Goal: Task Accomplishment & Management: Use online tool/utility

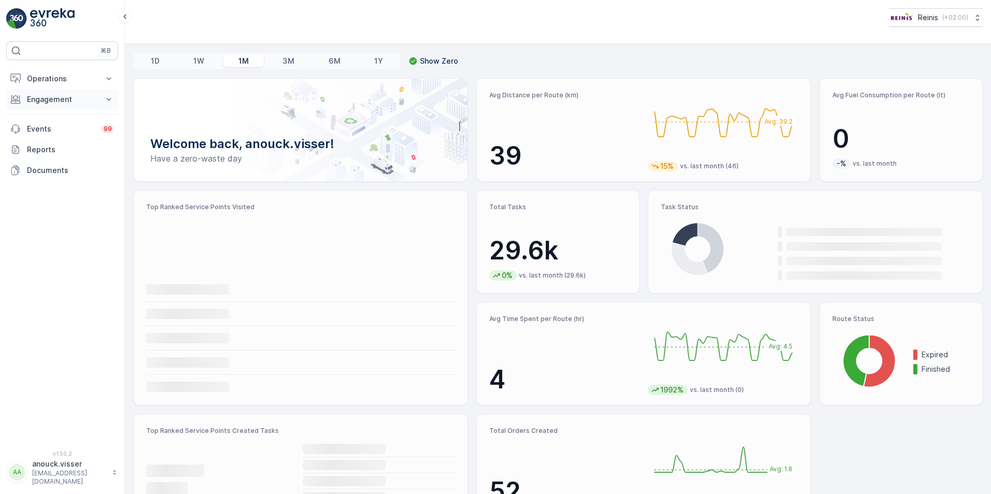
click at [98, 106] on button "Engagement" at bounding box center [62, 99] width 112 height 21
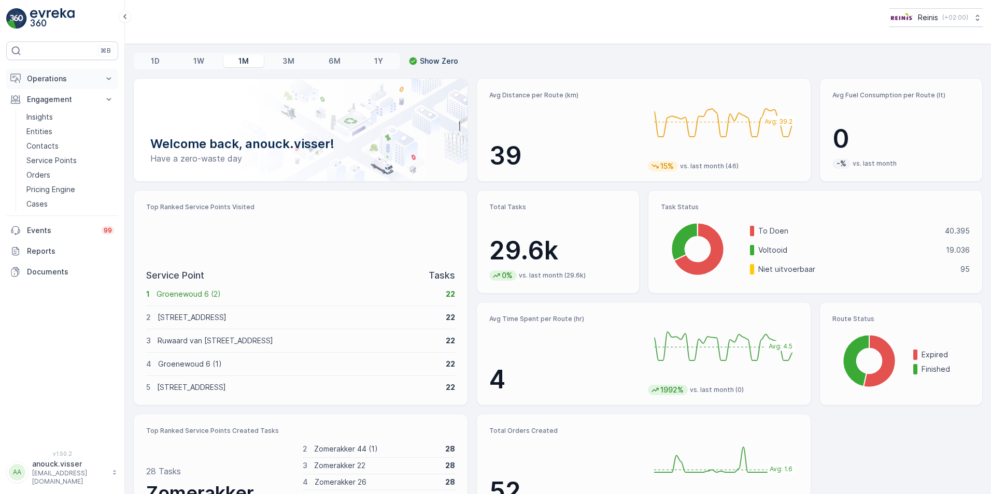
click at [101, 88] on button "Operations" at bounding box center [62, 78] width 112 height 21
click at [107, 173] on icon at bounding box center [109, 172] width 10 height 10
click at [61, 108] on link "Planning" at bounding box center [70, 111] width 96 height 15
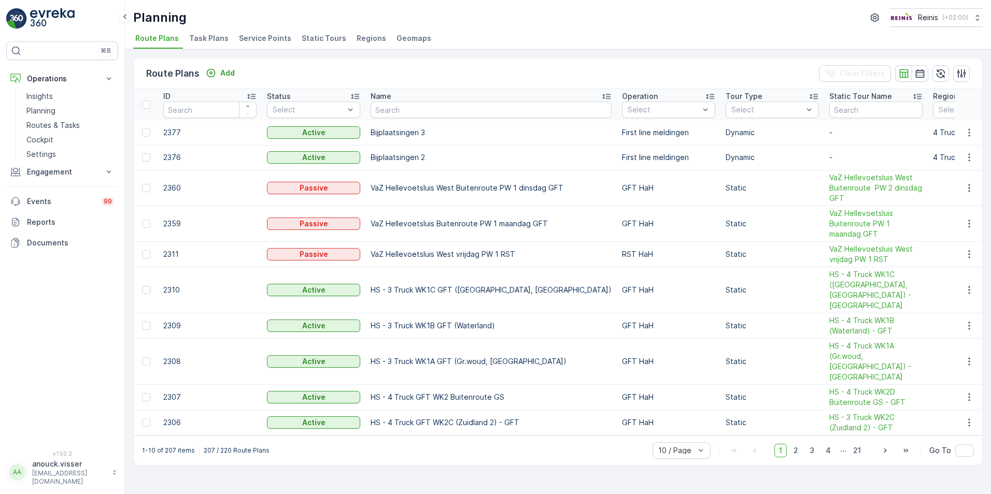
click at [277, 41] on span "Service Points" at bounding box center [265, 38] width 52 height 10
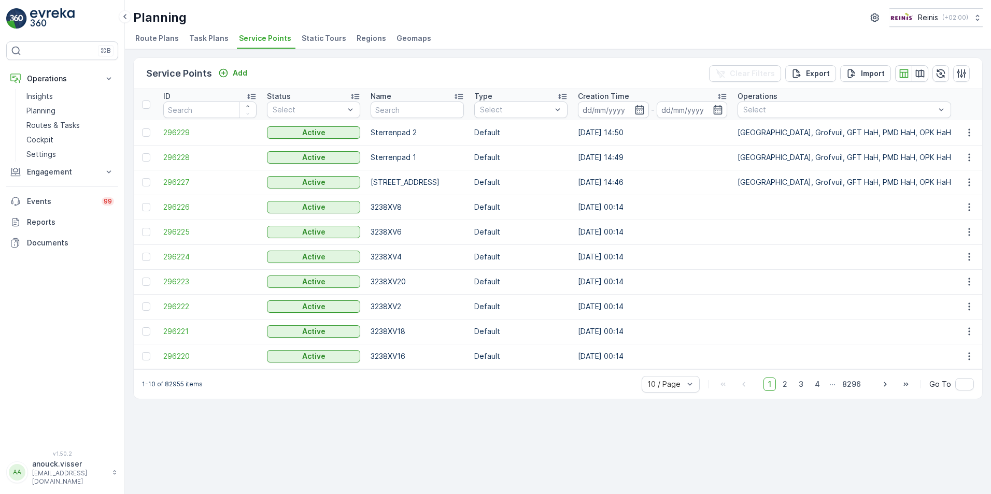
click at [163, 41] on span "Route Plans" at bounding box center [157, 38] width 44 height 10
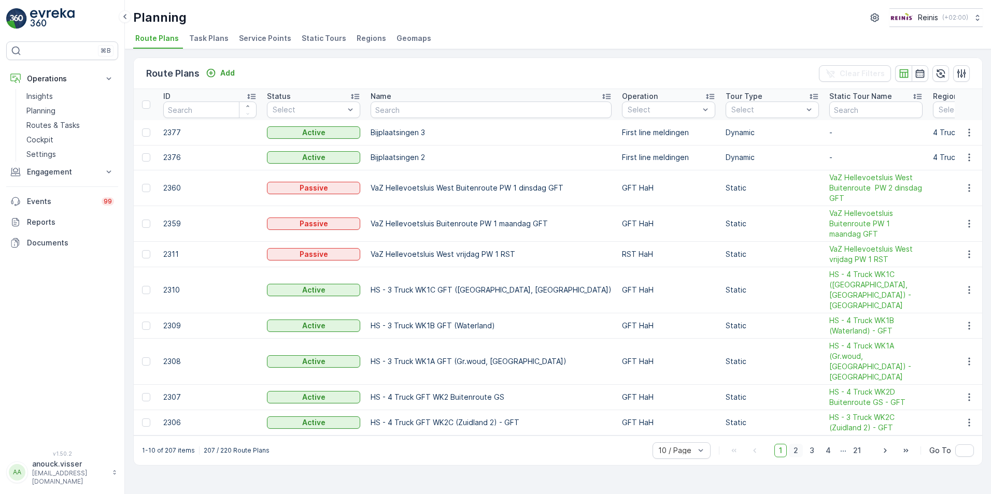
click at [799, 444] on span "2" at bounding box center [795, 450] width 14 height 13
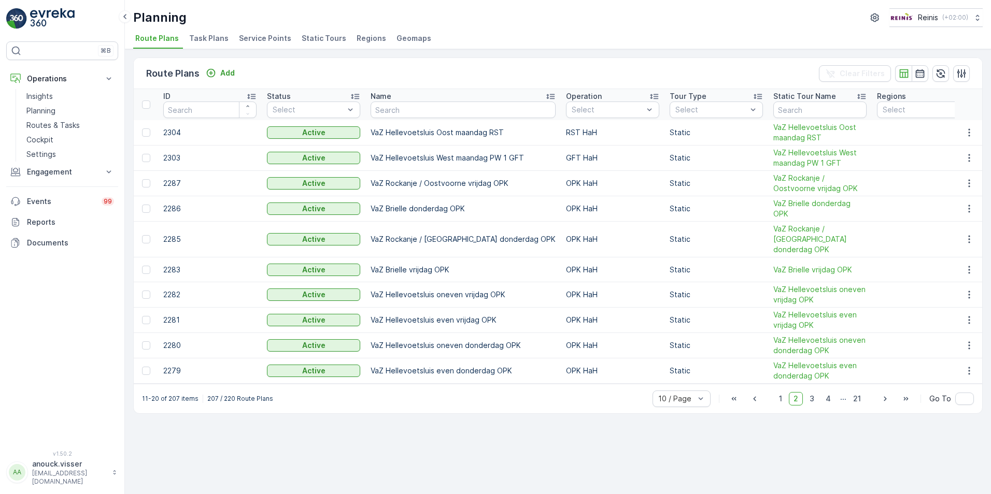
click at [812, 395] on span "3" at bounding box center [812, 398] width 14 height 13
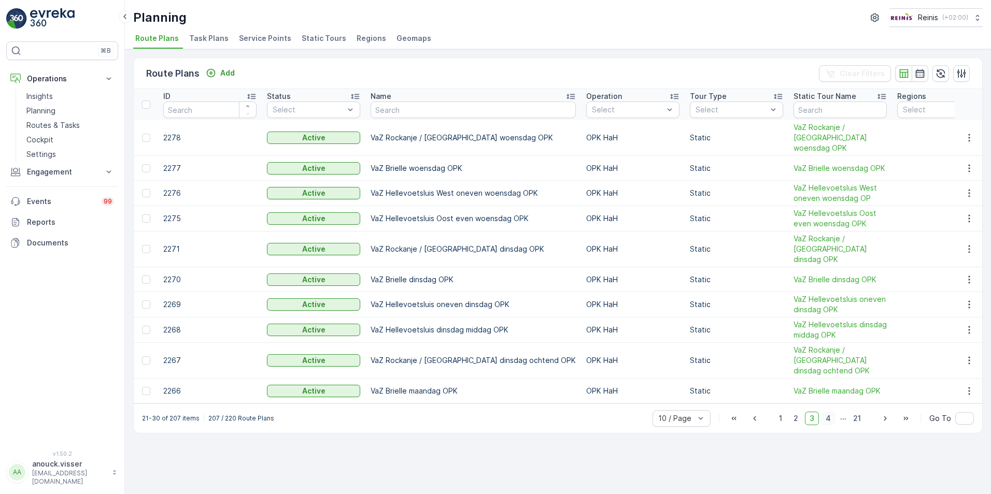
click at [830, 412] on span "4" at bounding box center [828, 418] width 15 height 13
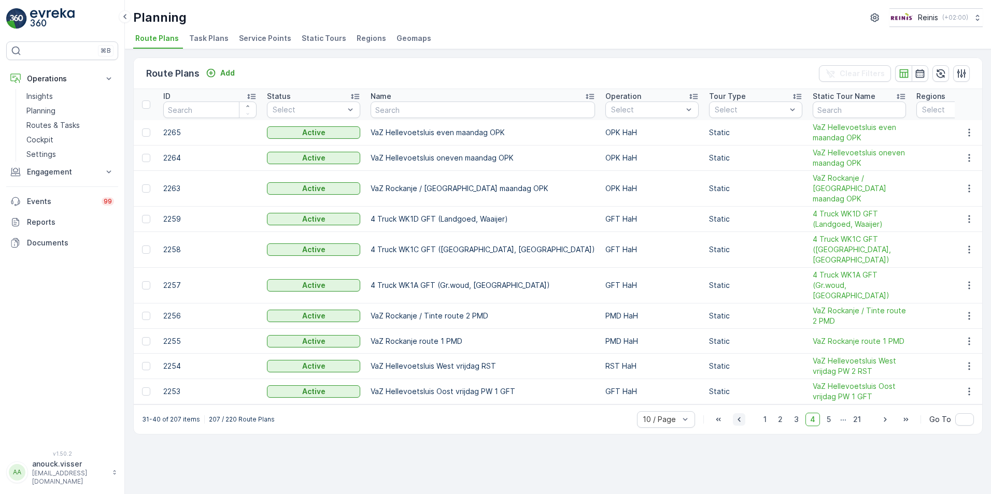
click at [744, 414] on icon "button" at bounding box center [739, 419] width 10 height 10
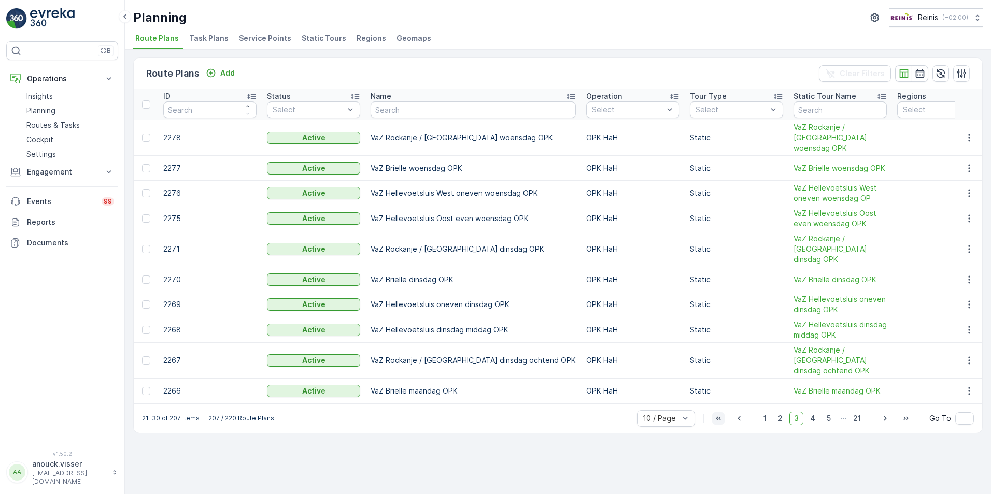
click at [713, 412] on button "button" at bounding box center [718, 418] width 12 height 12
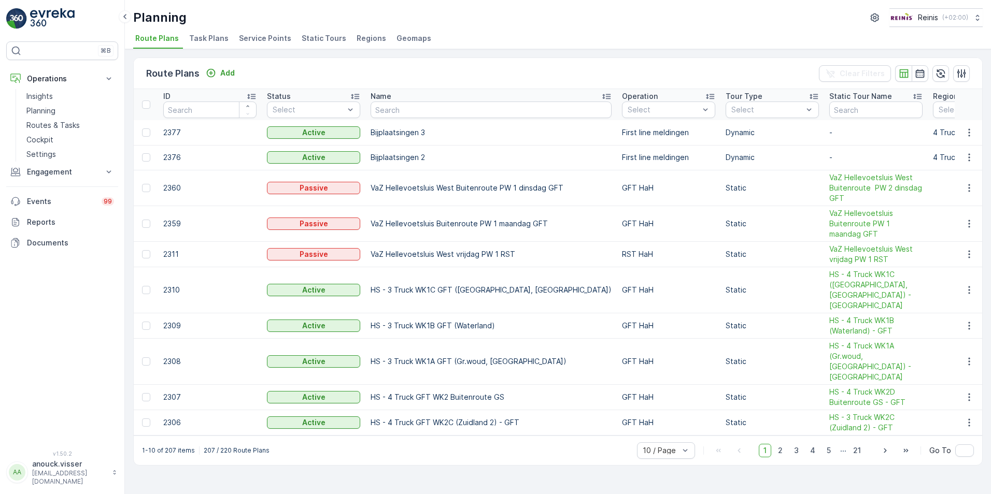
click at [238, 45] on li "Service Points" at bounding box center [266, 40] width 59 height 18
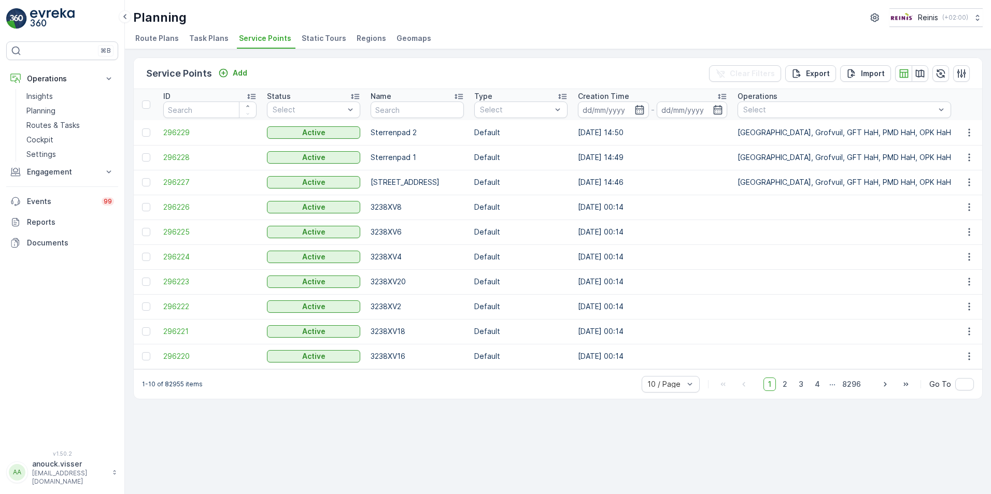
click at [327, 42] on span "Static Tours" at bounding box center [324, 38] width 45 height 10
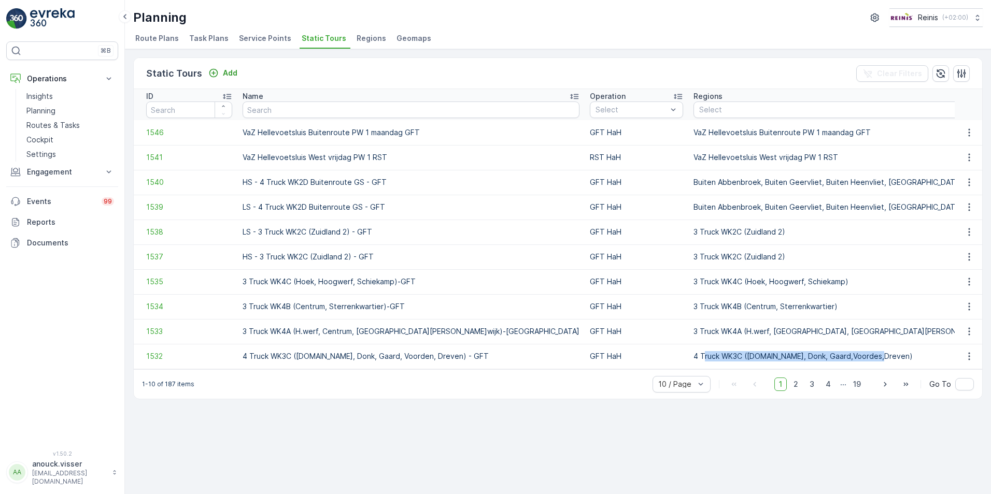
drag, startPoint x: 575, startPoint y: 367, endPoint x: 758, endPoint y: 362, distance: 182.9
click at [758, 362] on td "4 Truck WK3C ([DOMAIN_NAME], Donk, Gaard,Voordes,Dreven)" at bounding box center [944, 356] width 512 height 25
click at [161, 30] on div "Planning Reinis ( +02:00 ) Route Plans Task Plans Service Points Static Tours R…" at bounding box center [558, 24] width 866 height 49
click at [165, 31] on div "Planning Reinis ( +02:00 ) Route Plans Task Plans Service Points Static Tours R…" at bounding box center [558, 24] width 866 height 49
click at [155, 39] on span "Route Plans" at bounding box center [157, 38] width 44 height 10
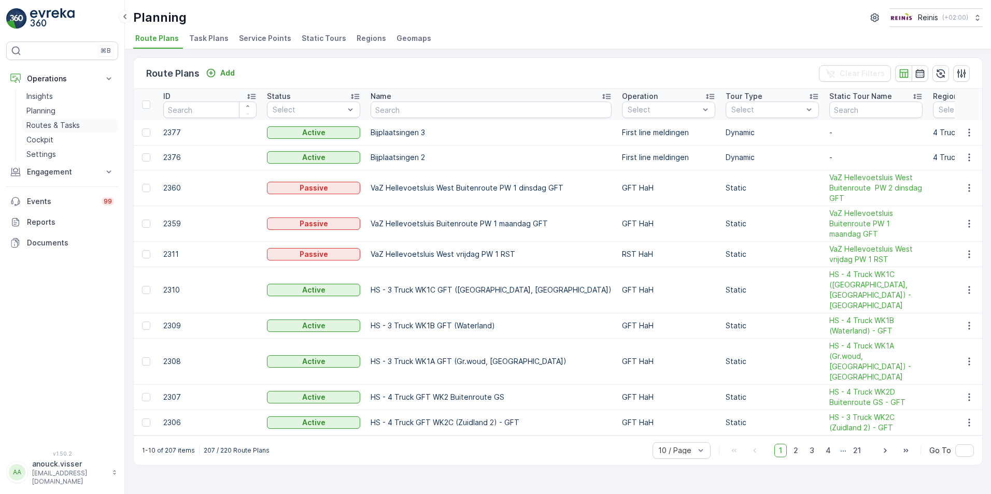
click at [70, 119] on link "Routes & Tasks" at bounding box center [70, 125] width 96 height 15
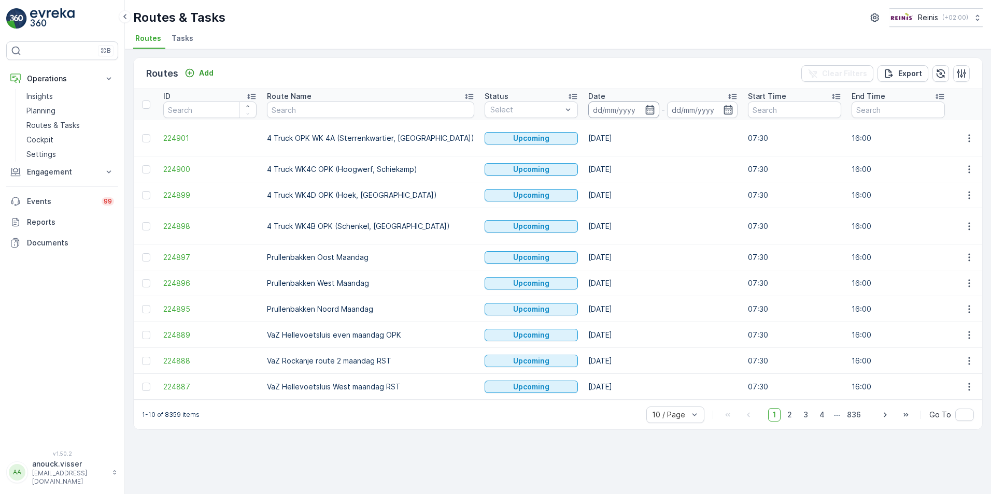
click at [602, 107] on input at bounding box center [623, 110] width 71 height 17
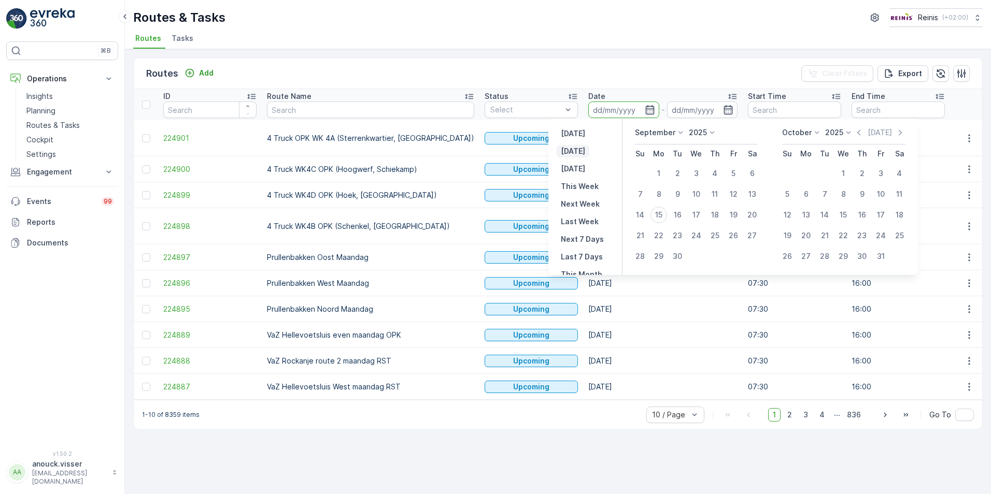
click at [572, 151] on p "[DATE]" at bounding box center [573, 151] width 24 height 10
type input "[DATE]"
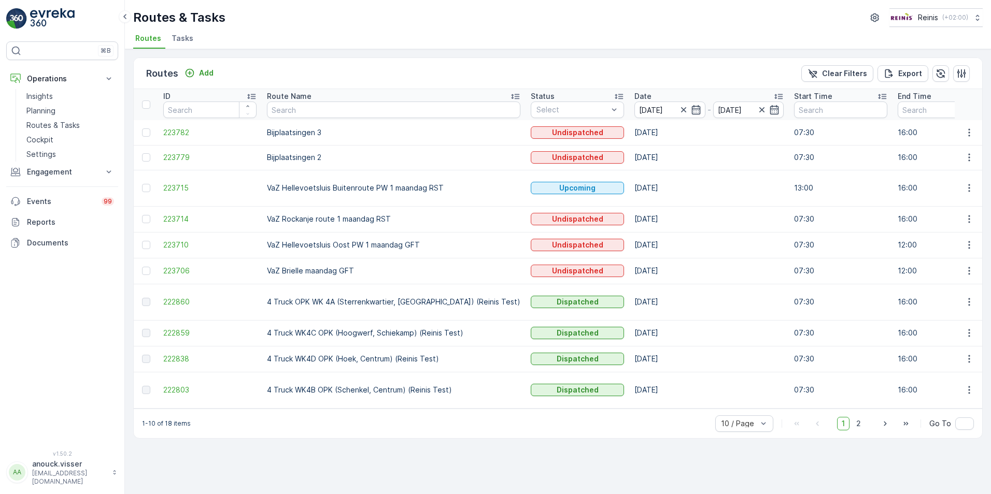
click at [864, 427] on div "1-10 of 18 items 10 / Page 1 2 Go To" at bounding box center [558, 424] width 848 height 30
click at [861, 421] on span "2" at bounding box center [858, 423] width 14 height 13
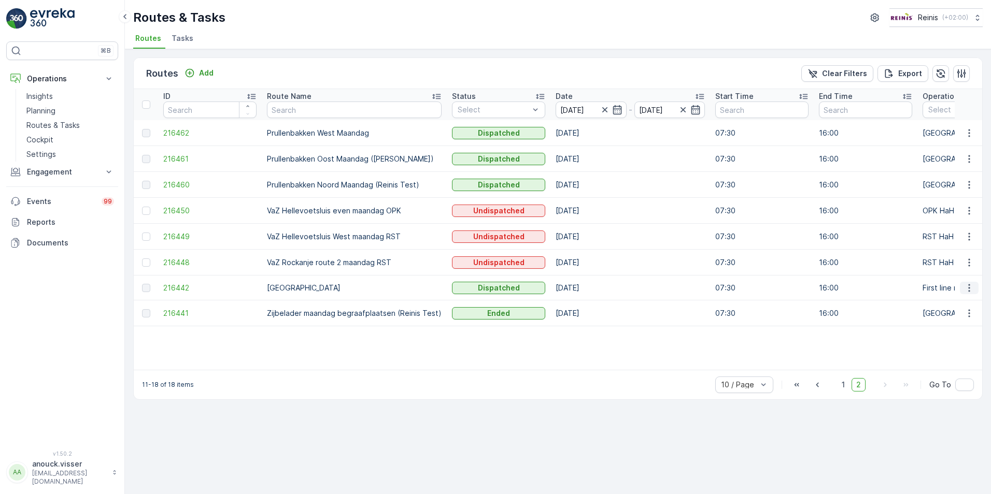
click at [968, 291] on icon "button" at bounding box center [969, 288] width 10 height 10
click at [965, 318] on span "View Route Tracking" at bounding box center [949, 318] width 71 height 10
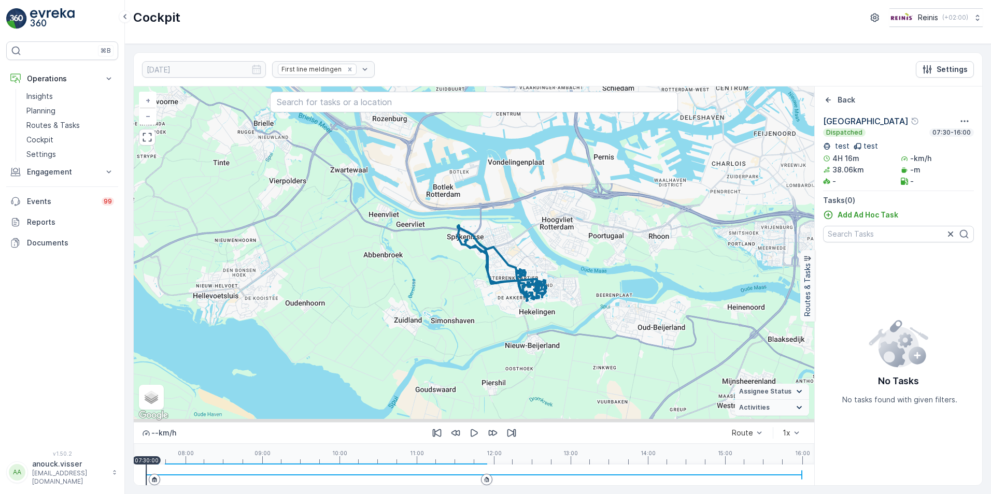
drag, startPoint x: 624, startPoint y: 367, endPoint x: 580, endPoint y: 240, distance: 134.5
click at [580, 240] on div "+ − Satellite Roadmap Terrain Hybrid Leaflet Keyboard shortcuts Map Data Map da…" at bounding box center [474, 255] width 680 height 336
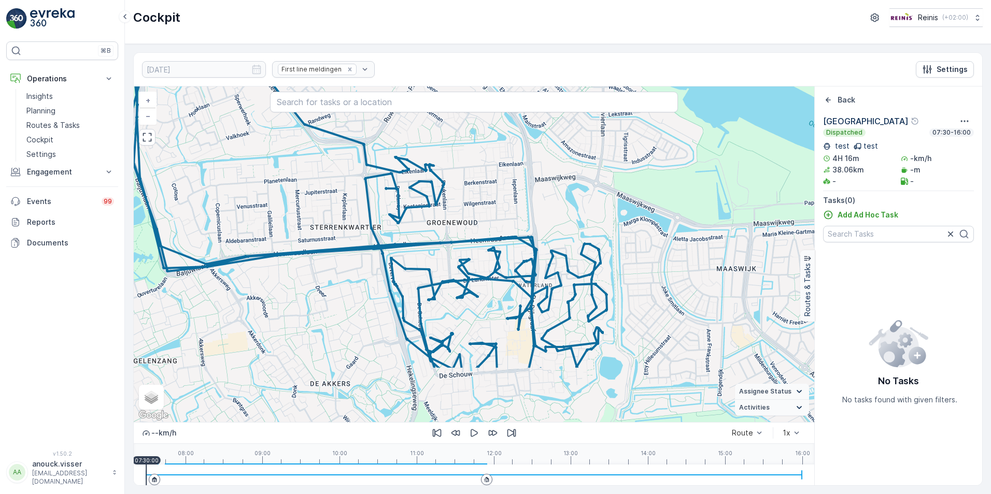
drag, startPoint x: 531, startPoint y: 281, endPoint x: 559, endPoint y: 193, distance: 92.6
click at [559, 193] on div "+ − Satellite Roadmap Terrain Hybrid Leaflet Keyboard shortcuts Map Data Map da…" at bounding box center [474, 255] width 680 height 336
